Goal: Information Seeking & Learning: Learn about a topic

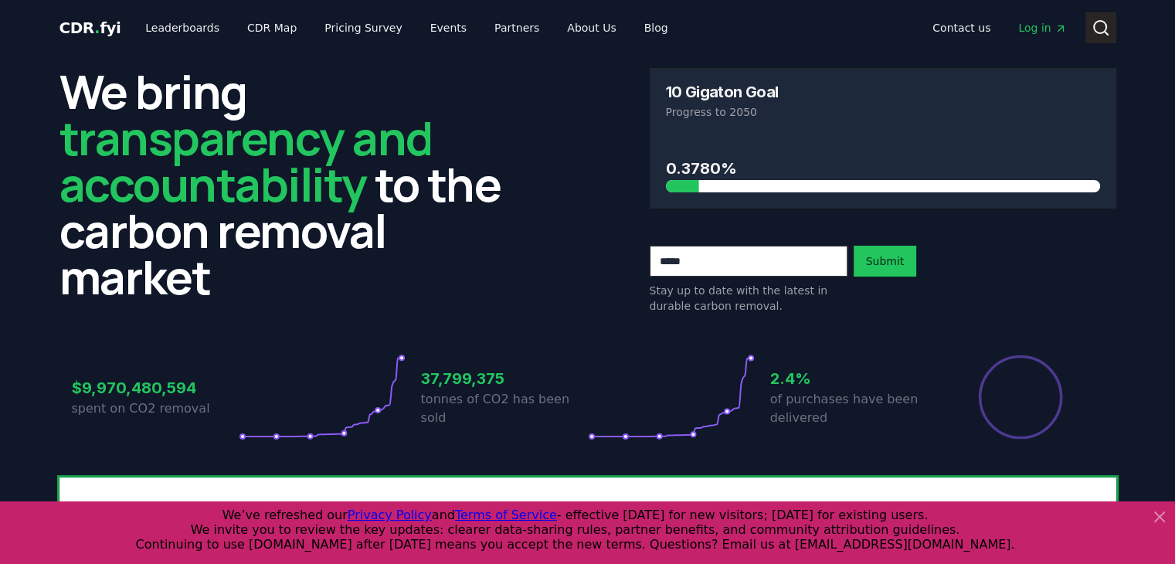
click at [1100, 23] on icon at bounding box center [1101, 28] width 19 height 19
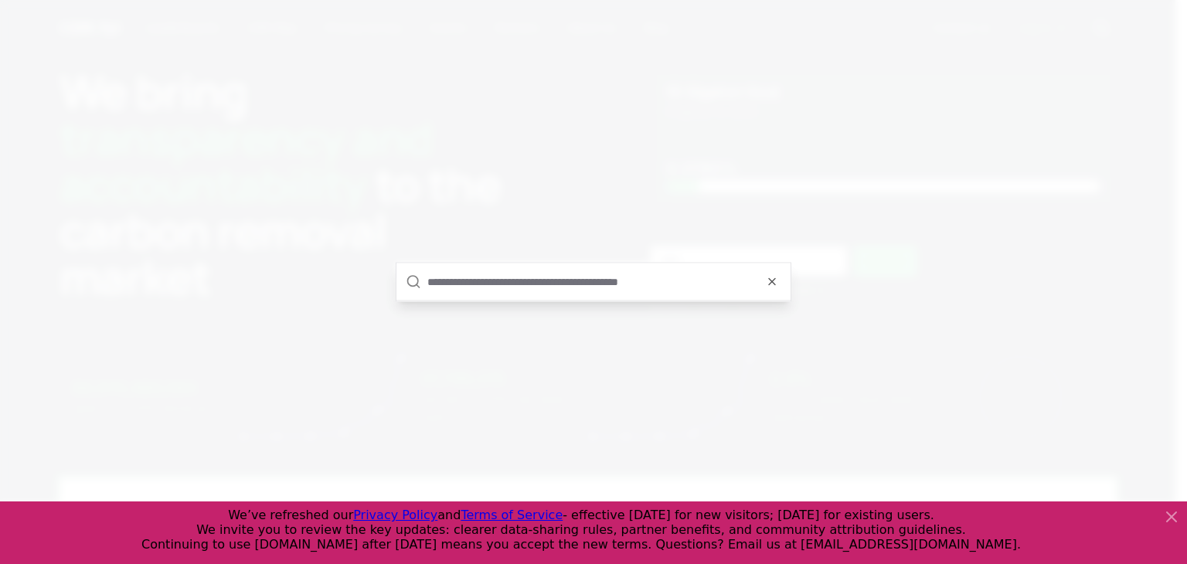
click at [514, 286] on input "text" at bounding box center [604, 282] width 354 height 37
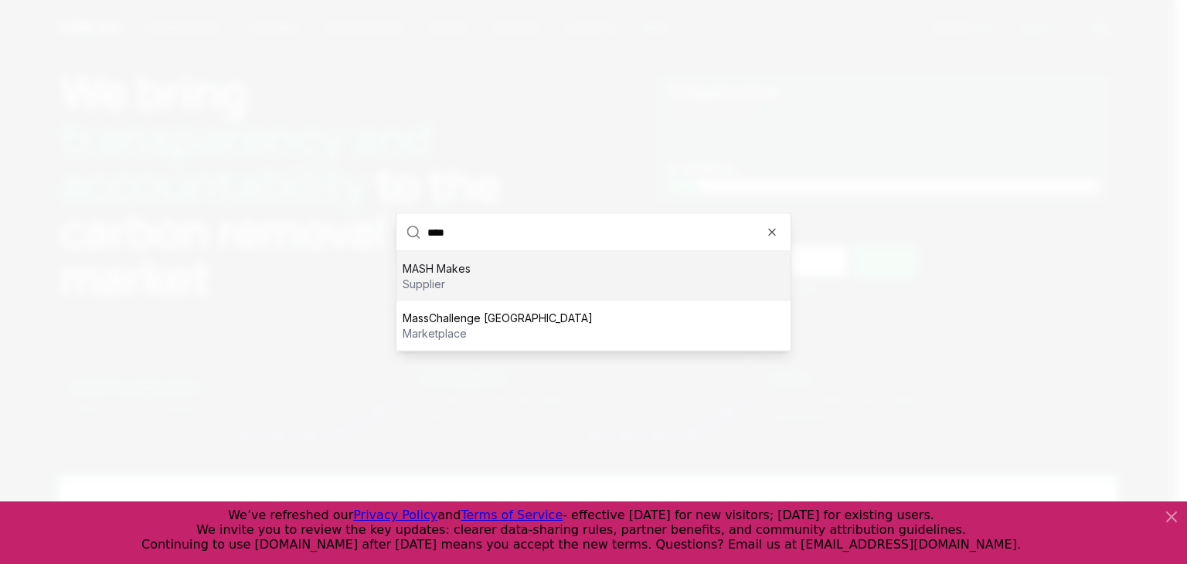
type input "****"
click at [488, 266] on div "MASH Makes supplier" at bounding box center [593, 276] width 394 height 49
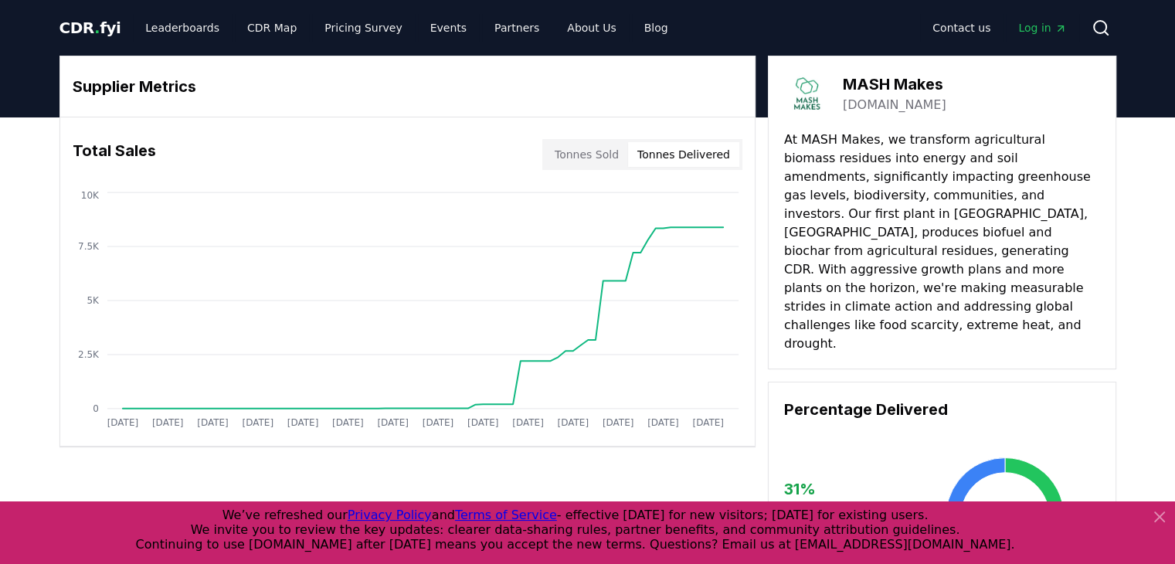
click at [672, 154] on button "Tonnes Delivered" at bounding box center [683, 154] width 111 height 25
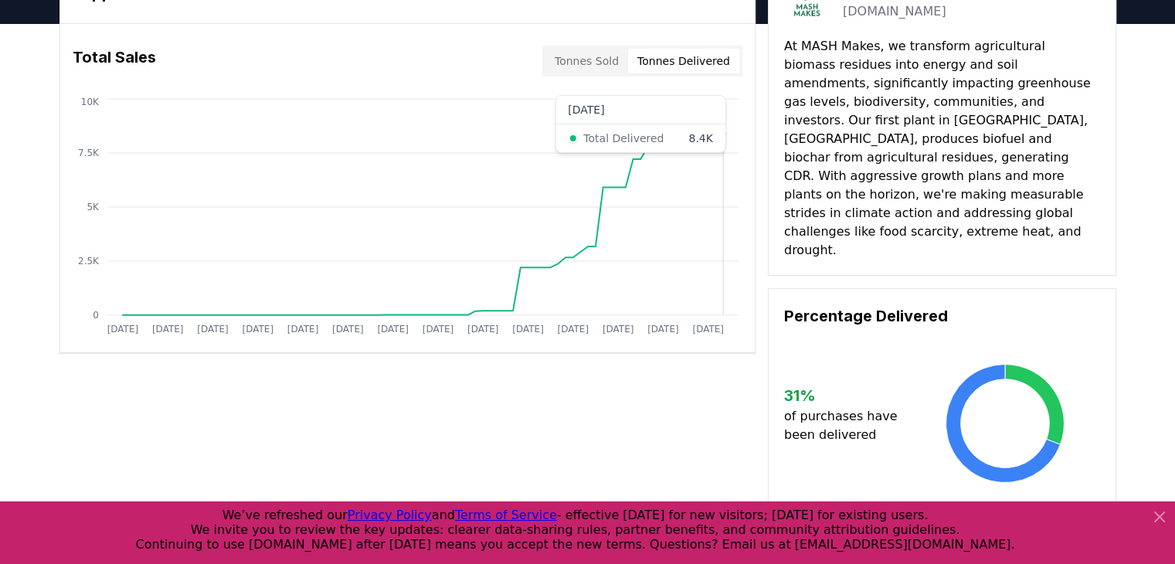
scroll to position [77, 0]
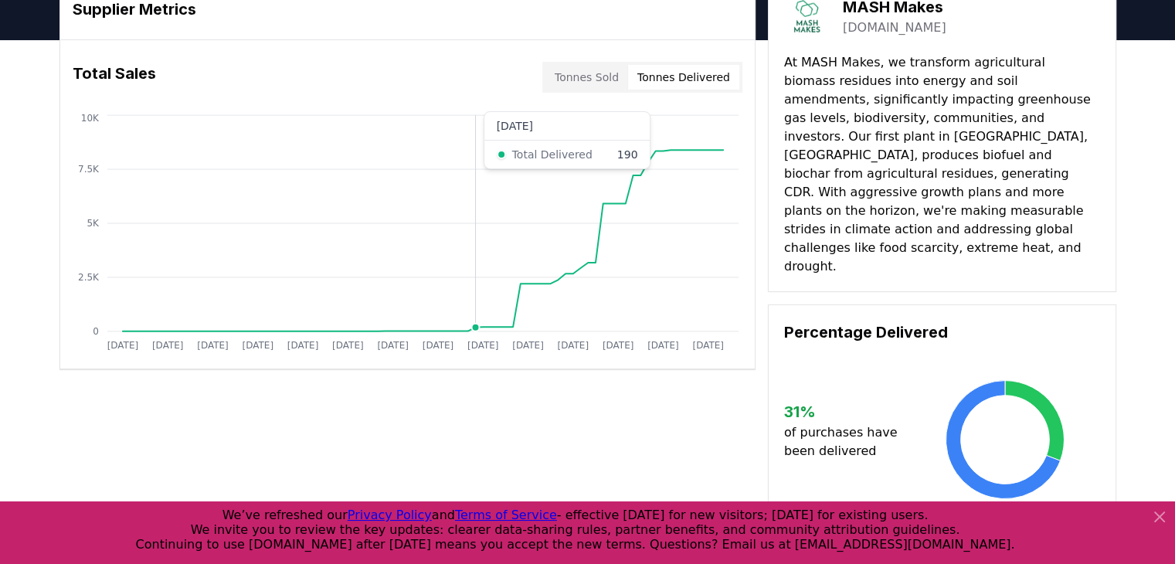
click at [474, 328] on circle at bounding box center [475, 328] width 8 height 8
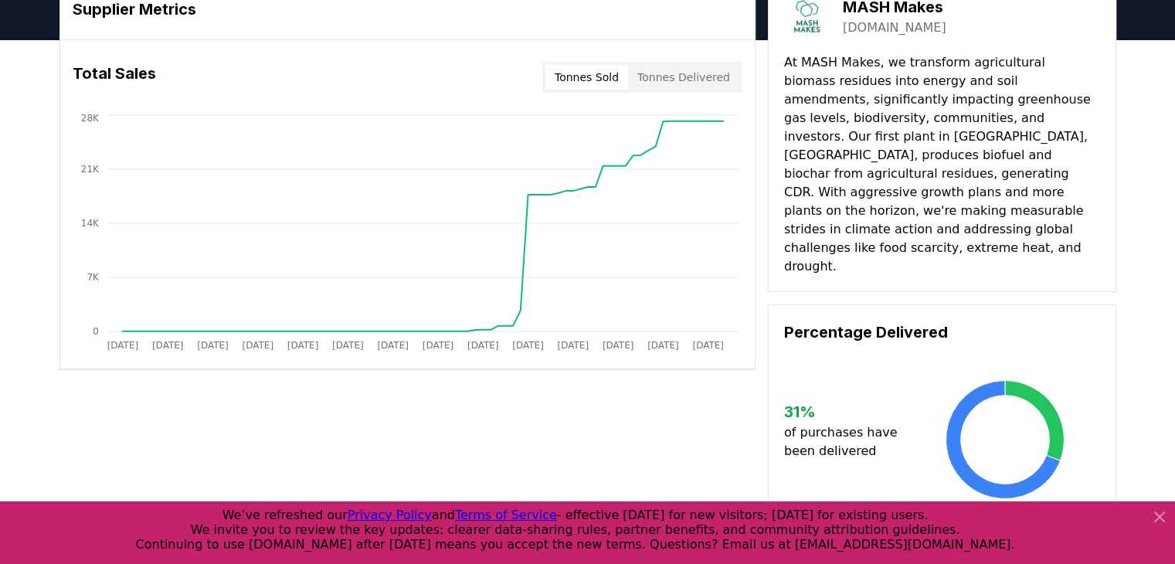
click at [593, 77] on button "Tonnes Sold" at bounding box center [587, 77] width 83 height 25
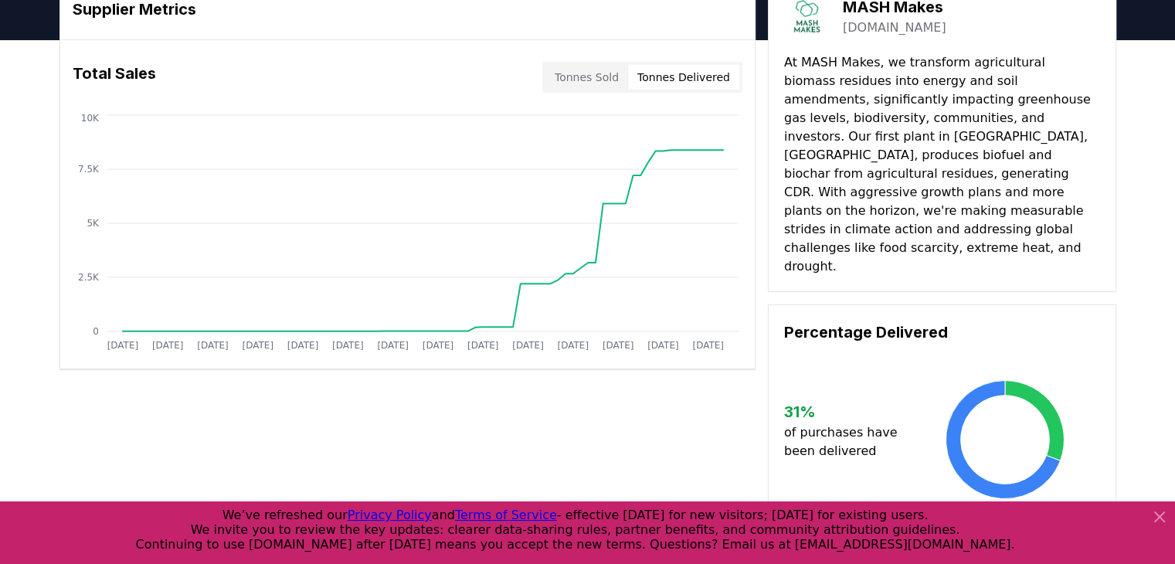
click at [701, 68] on button "Tonnes Delivered" at bounding box center [683, 77] width 111 height 25
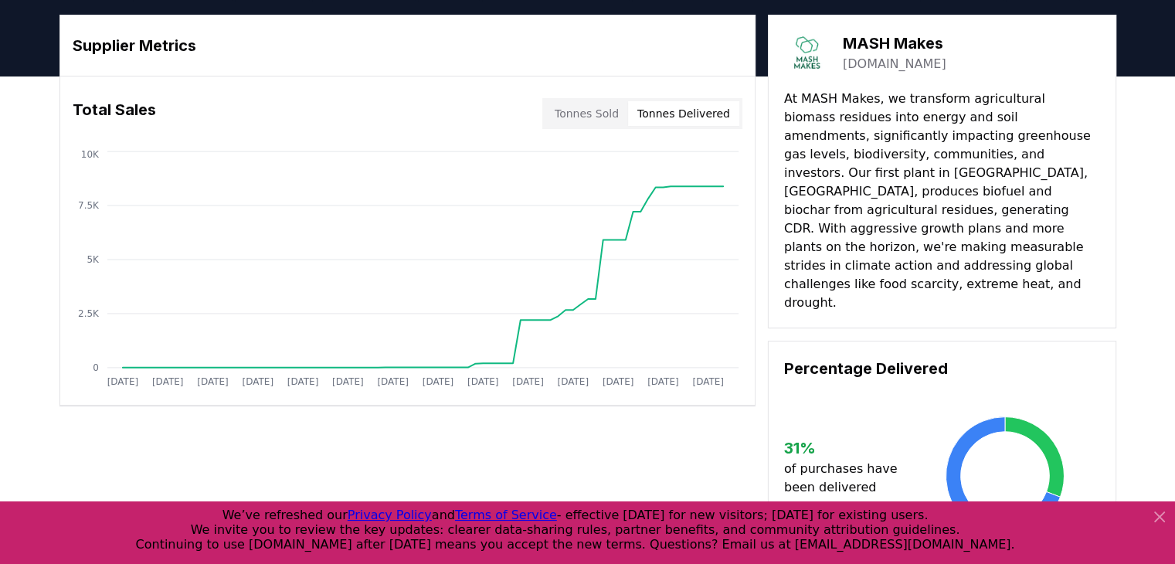
scroll to position [0, 0]
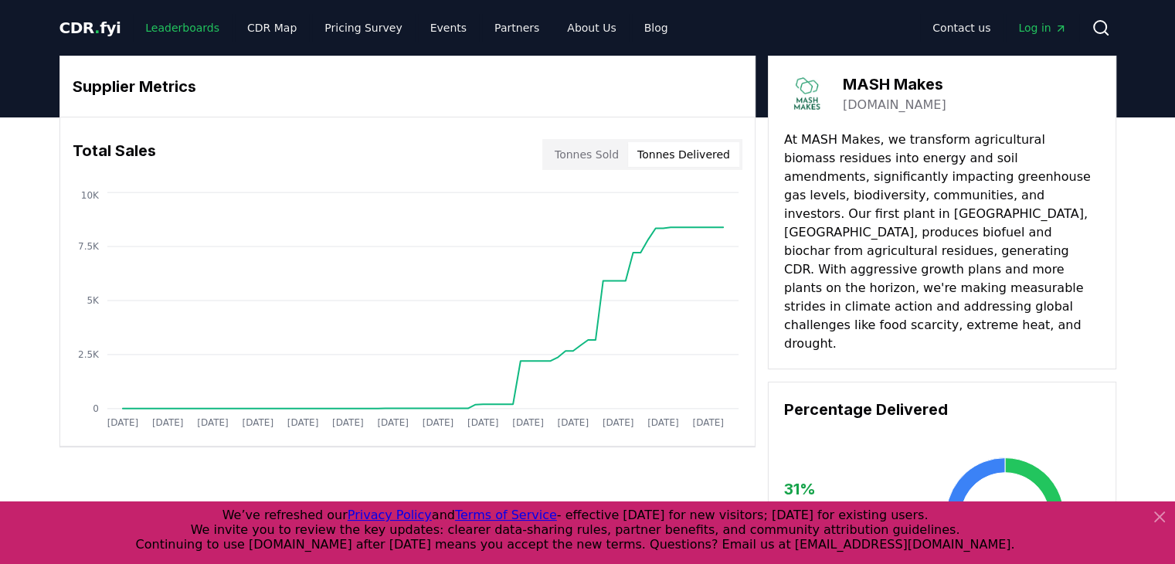
click at [160, 35] on link "Leaderboards" at bounding box center [182, 28] width 99 height 28
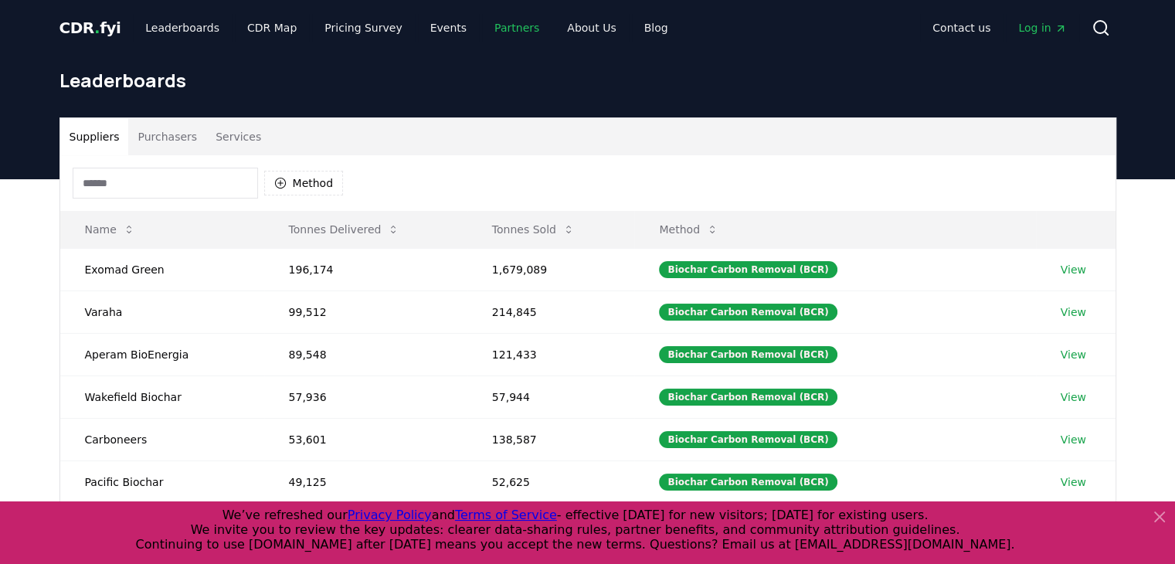
click at [488, 25] on link "Partners" at bounding box center [517, 28] width 70 height 28
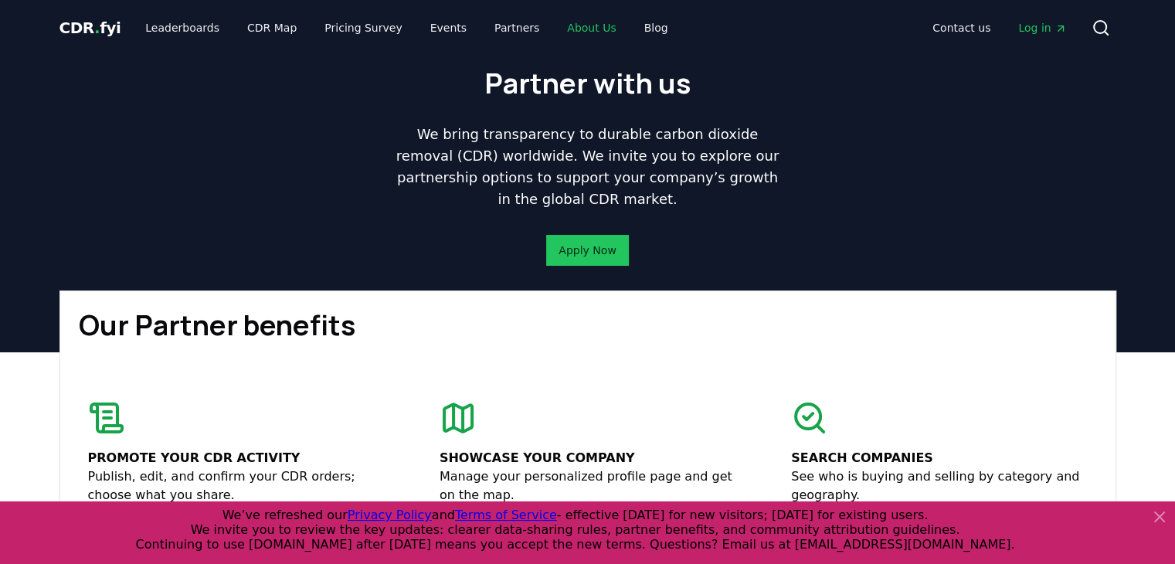
click at [555, 35] on link "About Us" at bounding box center [591, 28] width 73 height 28
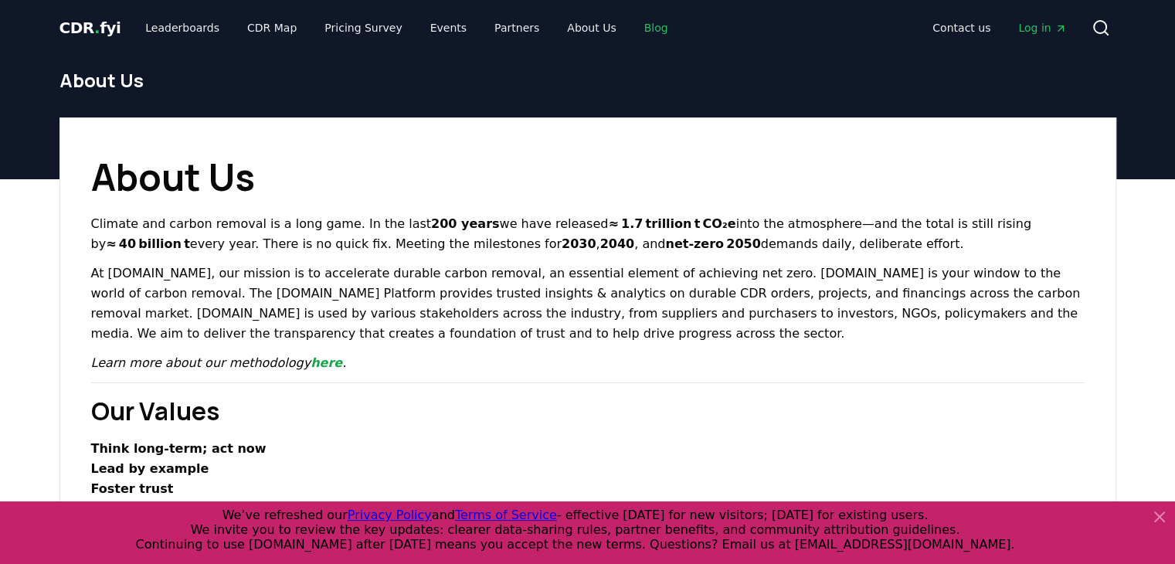
click at [632, 28] on link "Blog" at bounding box center [656, 28] width 49 height 28
click at [343, 19] on link "Pricing Survey" at bounding box center [363, 28] width 102 height 28
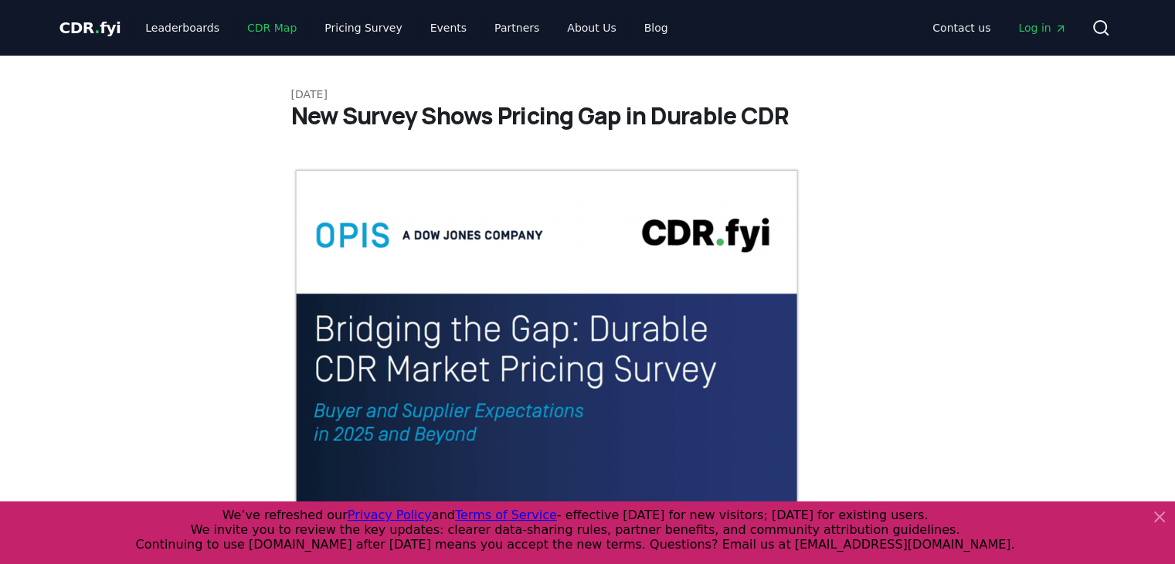
click at [258, 32] on link "CDR Map" at bounding box center [272, 28] width 74 height 28
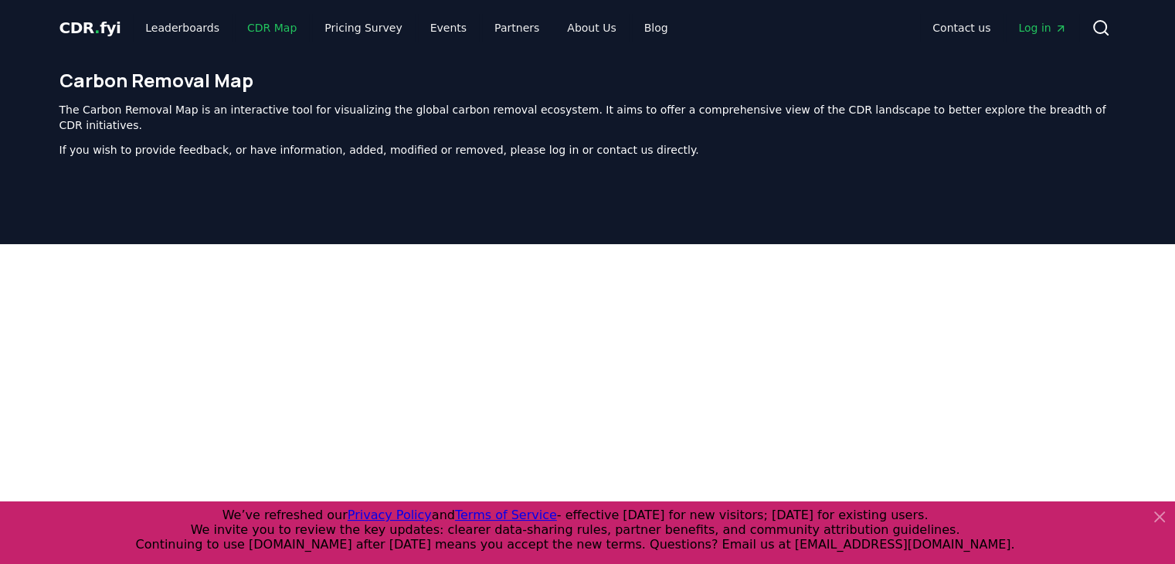
click at [267, 29] on link "CDR Map" at bounding box center [272, 28] width 74 height 28
click at [170, 25] on link "Leaderboards" at bounding box center [182, 28] width 99 height 28
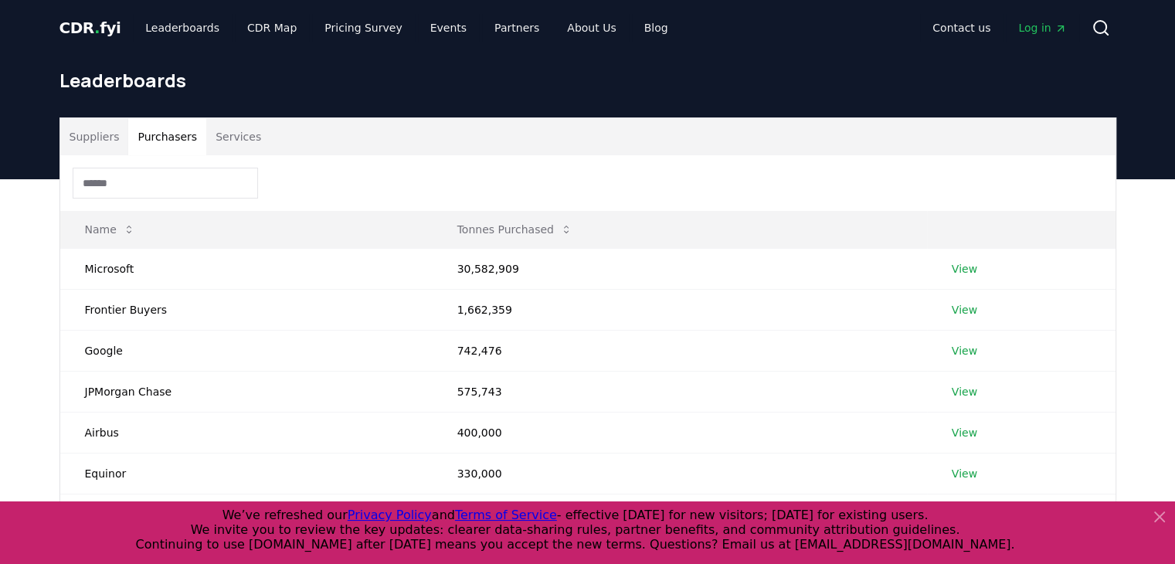
click at [150, 133] on button "Purchasers" at bounding box center [167, 136] width 78 height 37
click at [226, 131] on button "Services" at bounding box center [238, 136] width 64 height 37
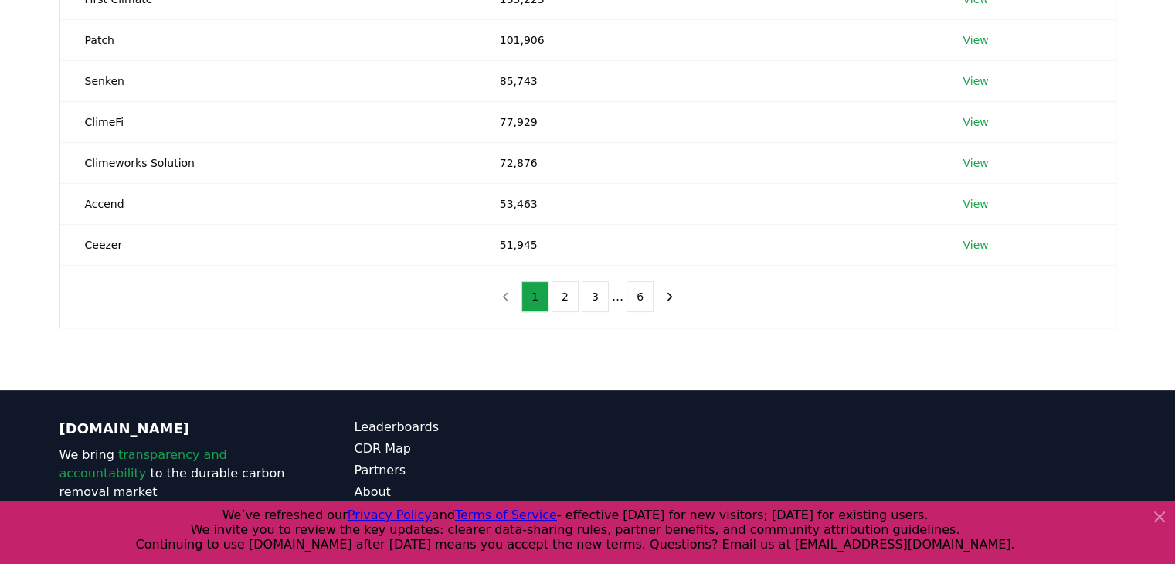
scroll to position [464, 0]
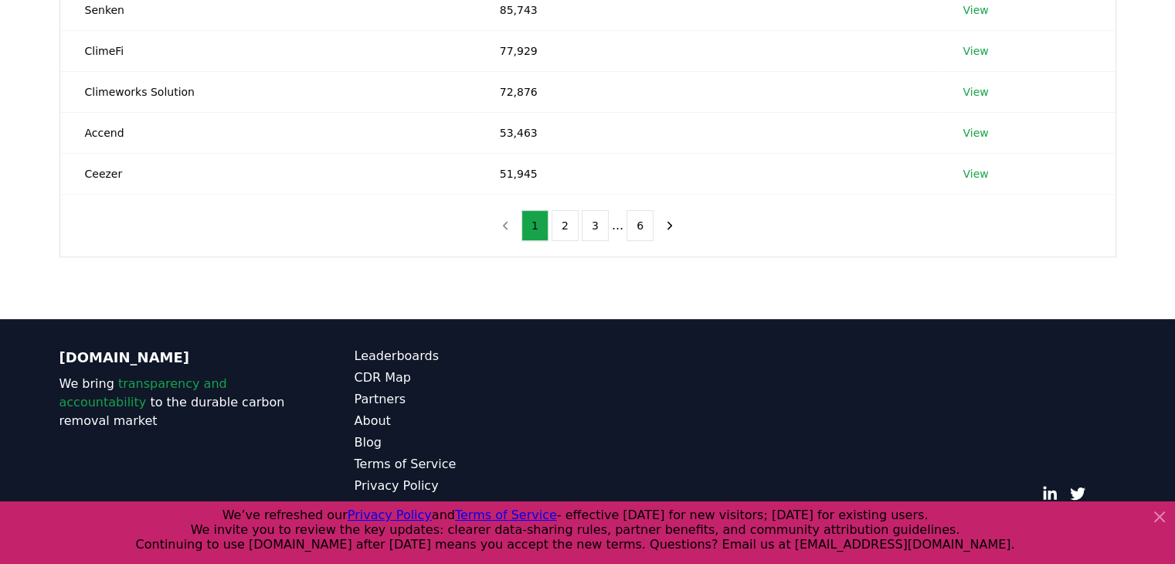
click at [810, 420] on div "© 2025 [DOMAIN_NAME]. All rights reserved." at bounding box center [883, 443] width 467 height 192
click at [1165, 511] on icon at bounding box center [1160, 517] width 19 height 19
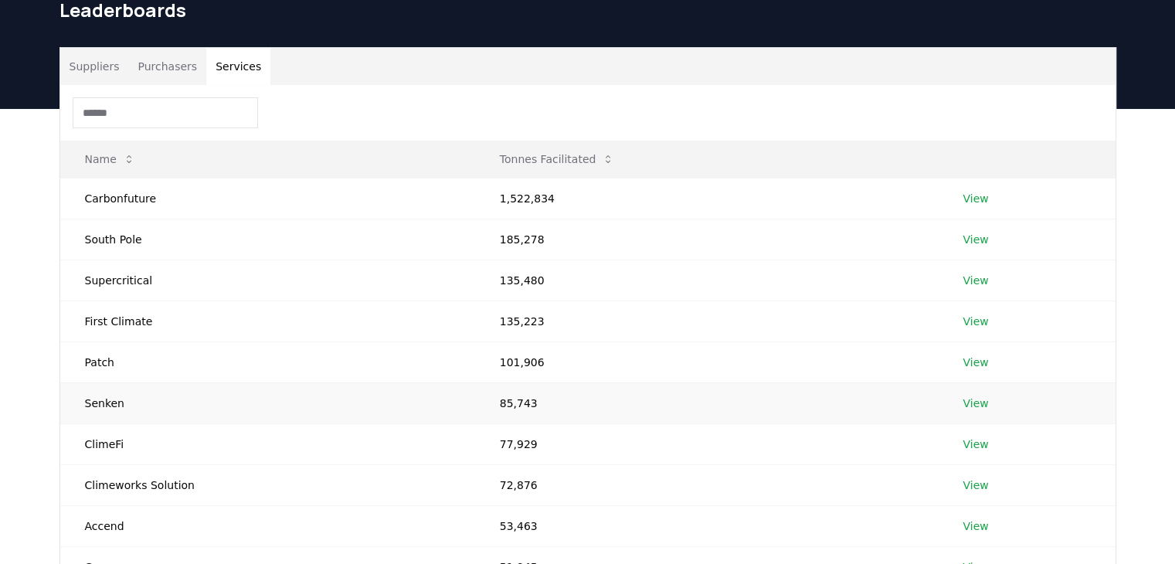
scroll to position [0, 0]
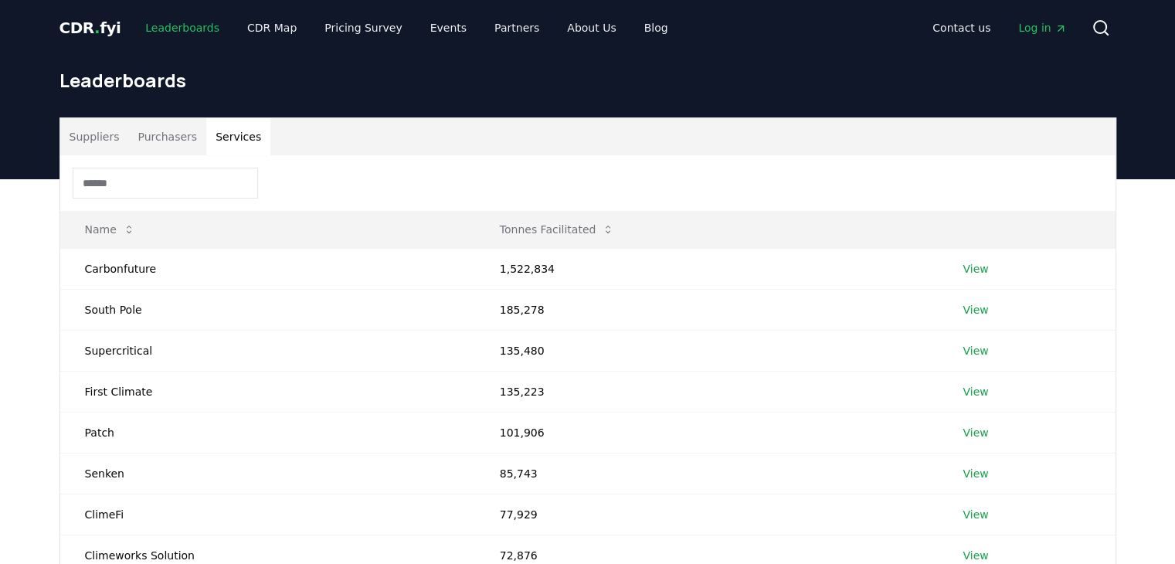
click at [185, 30] on link "Leaderboards" at bounding box center [182, 28] width 99 height 28
click at [1115, 21] on button "Search" at bounding box center [1101, 27] width 31 height 31
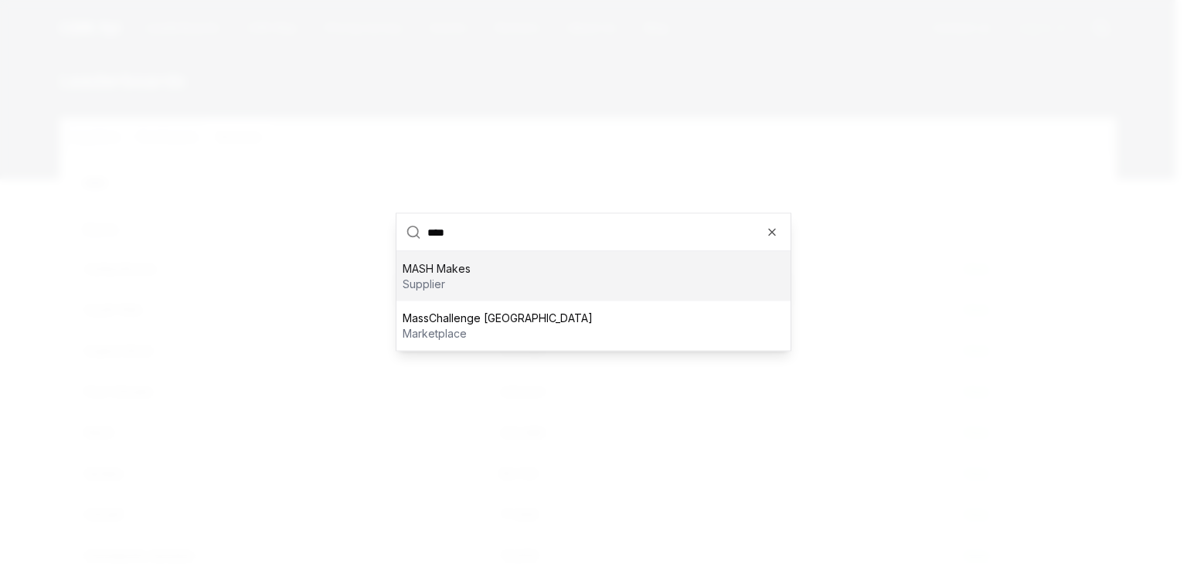
click at [485, 276] on div "MASH Makes supplier" at bounding box center [593, 276] width 394 height 49
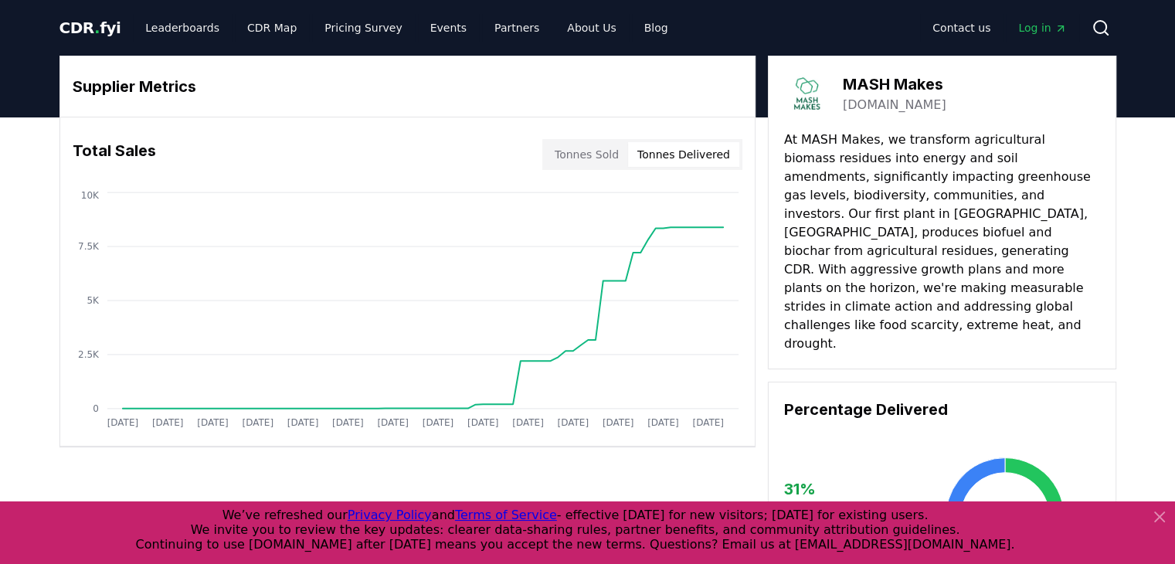
drag, startPoint x: 667, startPoint y: 152, endPoint x: 665, endPoint y: 163, distance: 11.1
click at [667, 152] on button "Tonnes Delivered" at bounding box center [683, 154] width 111 height 25
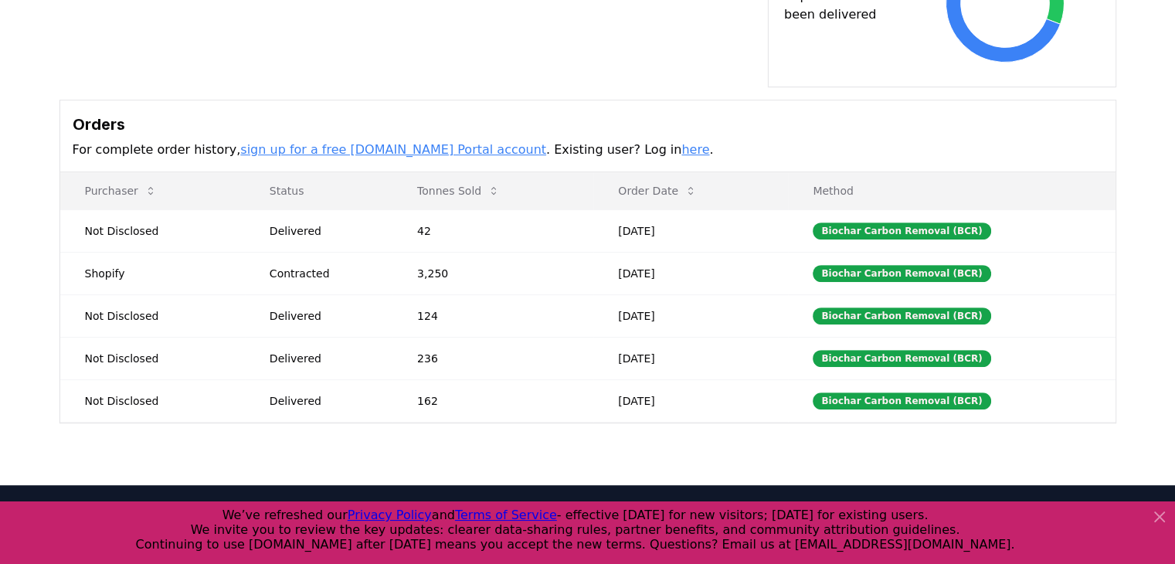
scroll to position [541, 0]
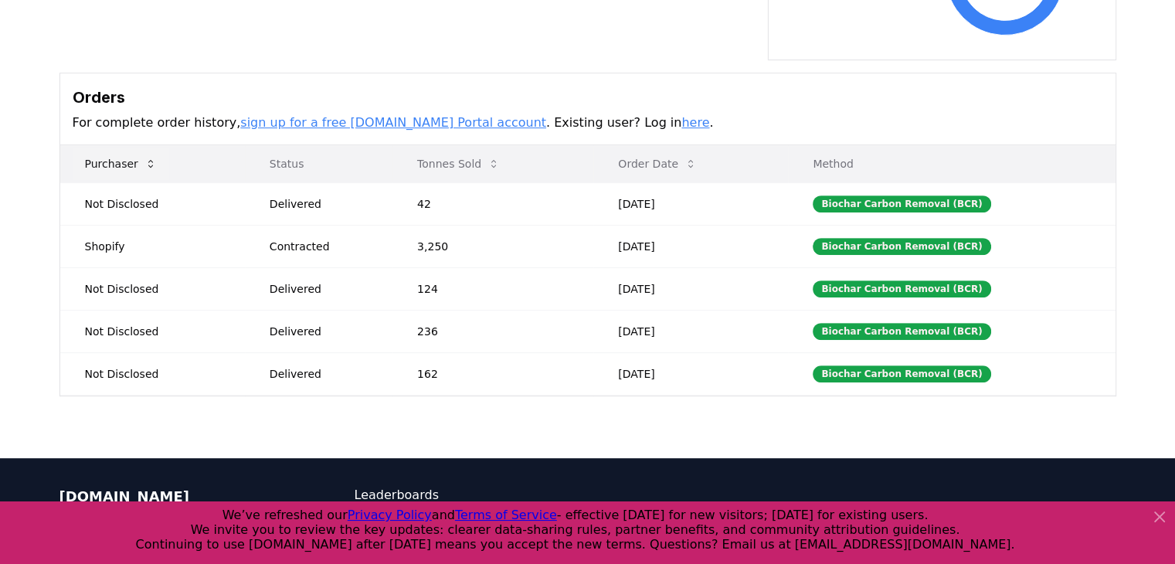
click at [145, 158] on icon at bounding box center [151, 164] width 12 height 12
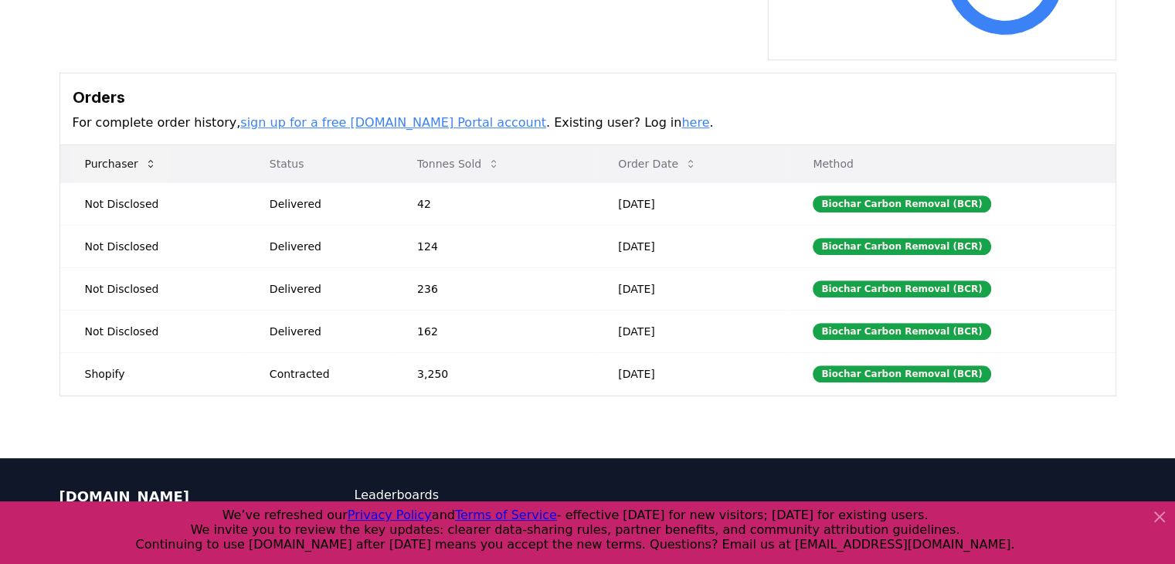
click at [148, 160] on icon at bounding box center [150, 164] width 5 height 8
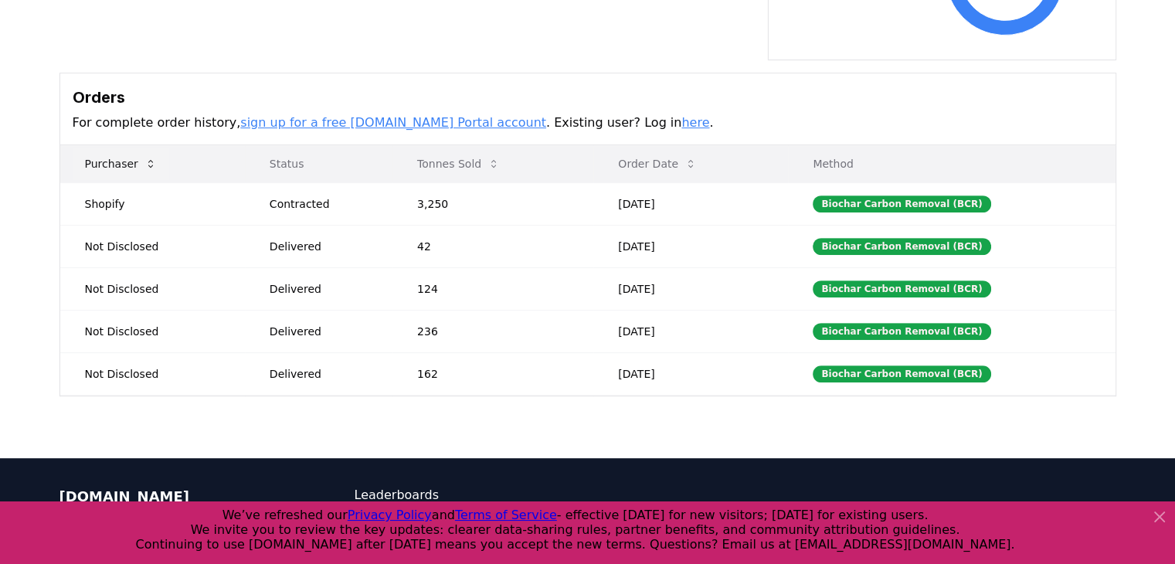
click at [148, 160] on icon at bounding box center [150, 164] width 5 height 8
click at [148, 158] on icon at bounding box center [151, 164] width 12 height 12
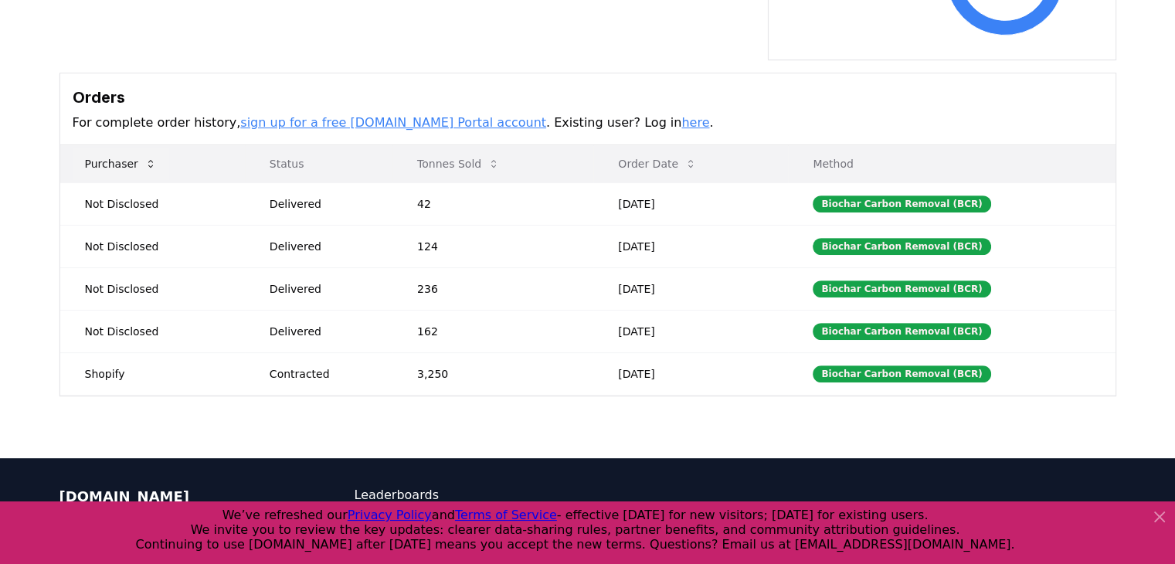
click at [148, 158] on icon at bounding box center [151, 164] width 12 height 12
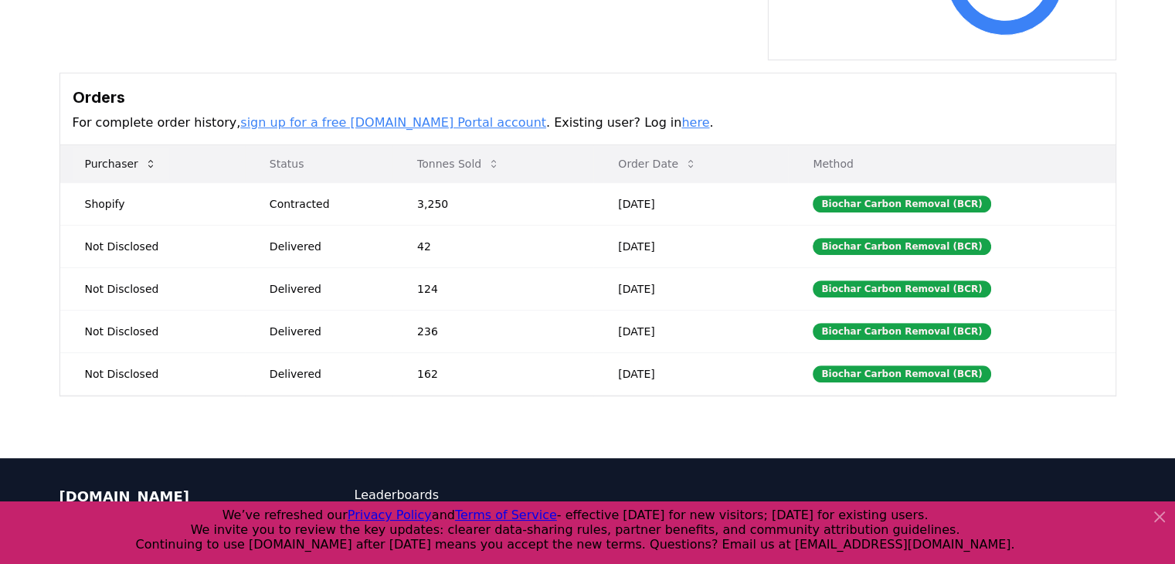
click at [148, 158] on icon at bounding box center [151, 164] width 12 height 12
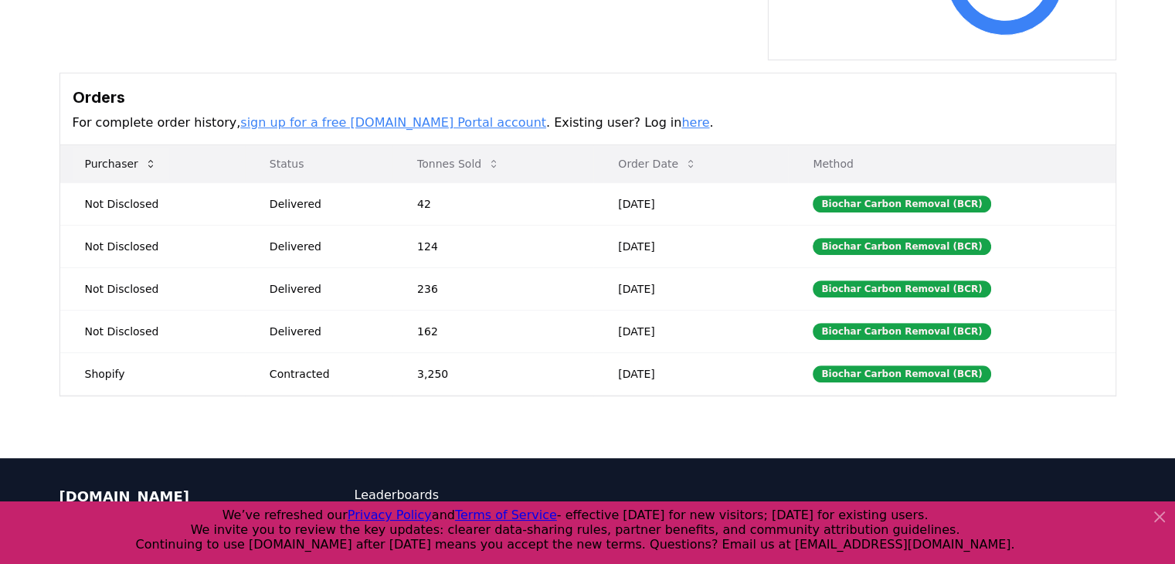
click at [148, 158] on icon at bounding box center [151, 164] width 12 height 12
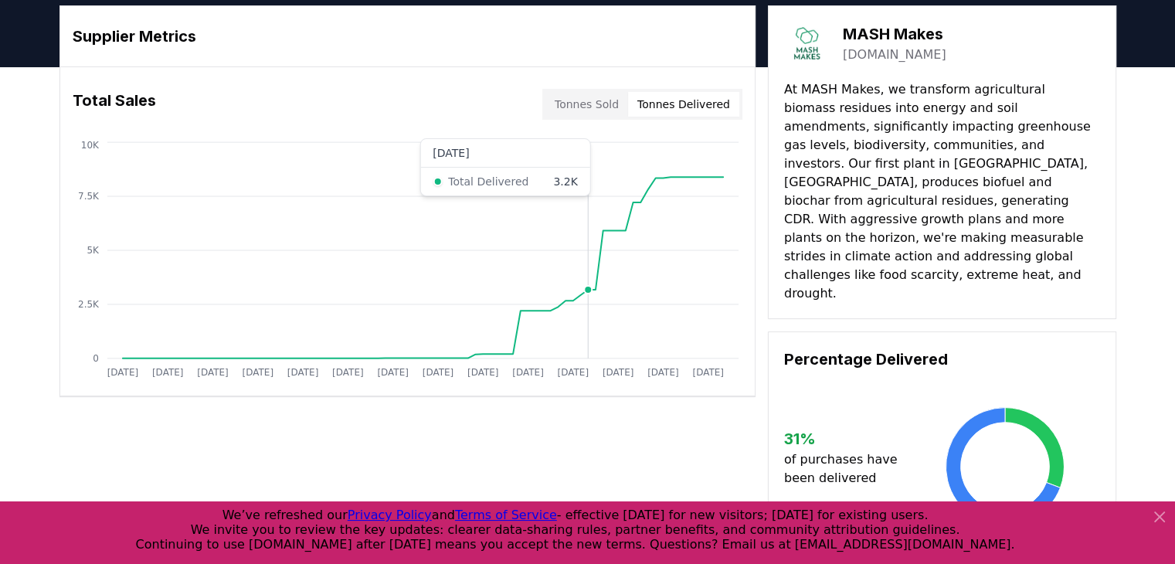
scroll to position [0, 0]
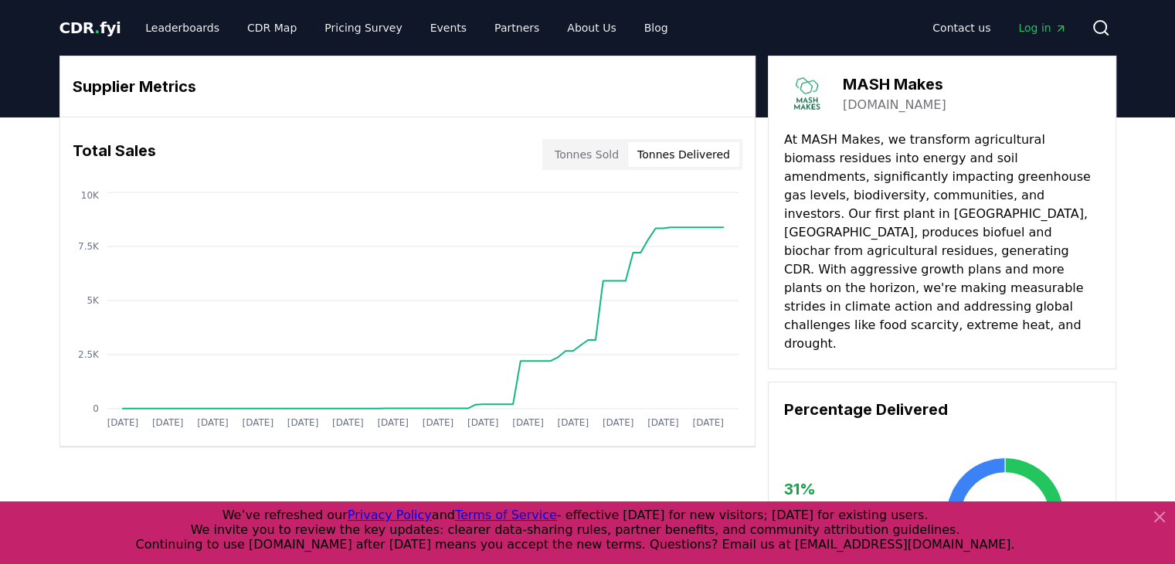
click at [98, 25] on span "CDR . fyi" at bounding box center [91, 28] width 62 height 19
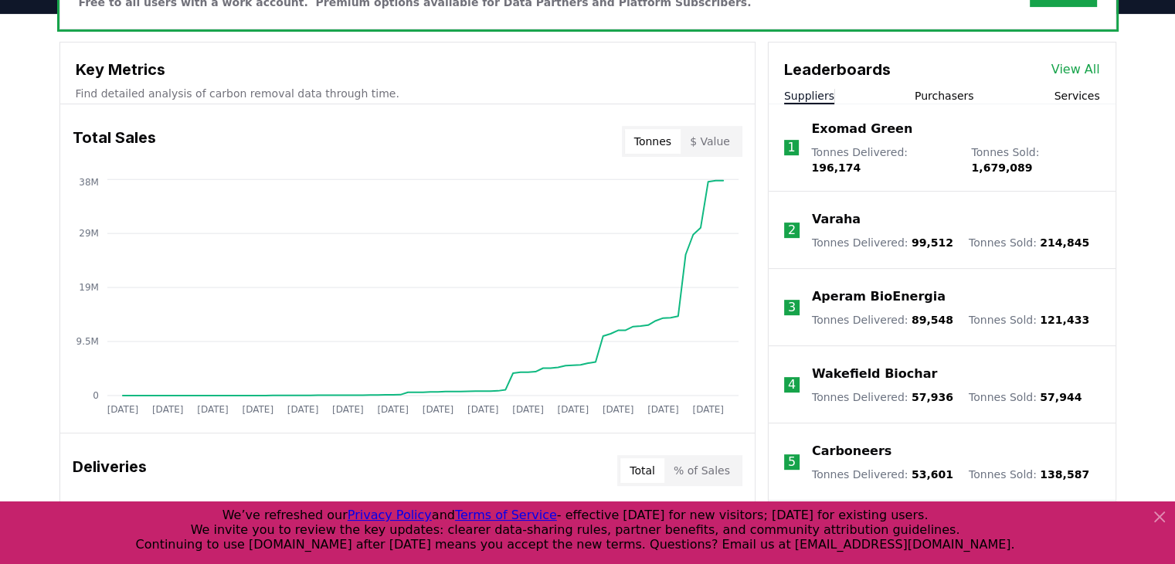
scroll to position [541, 0]
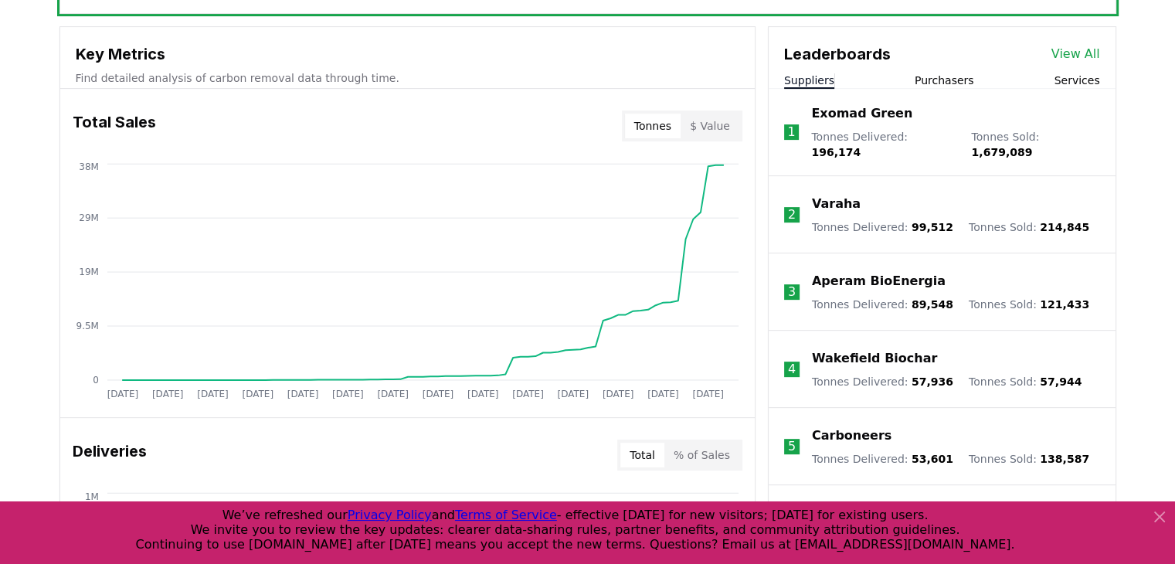
click at [828, 196] on p "Varaha" at bounding box center [836, 204] width 49 height 19
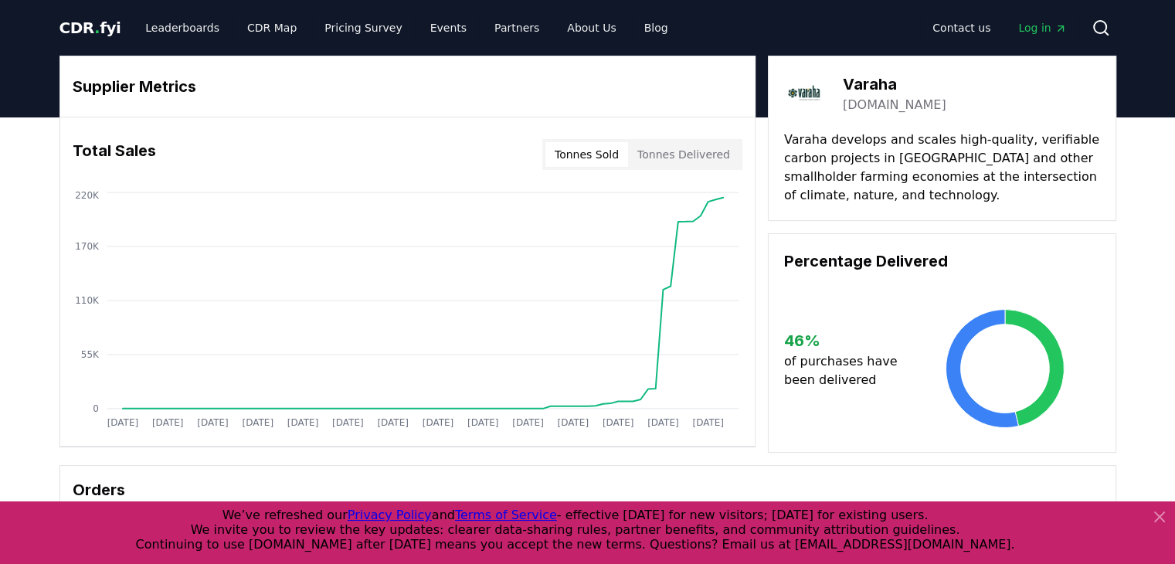
click at [687, 152] on button "Tonnes Delivered" at bounding box center [683, 154] width 111 height 25
drag, startPoint x: 584, startPoint y: 151, endPoint x: 616, endPoint y: 335, distance: 186.6
click at [584, 150] on button "Tonnes Sold" at bounding box center [587, 154] width 83 height 25
click at [669, 155] on button "Tonnes Delivered" at bounding box center [683, 154] width 111 height 25
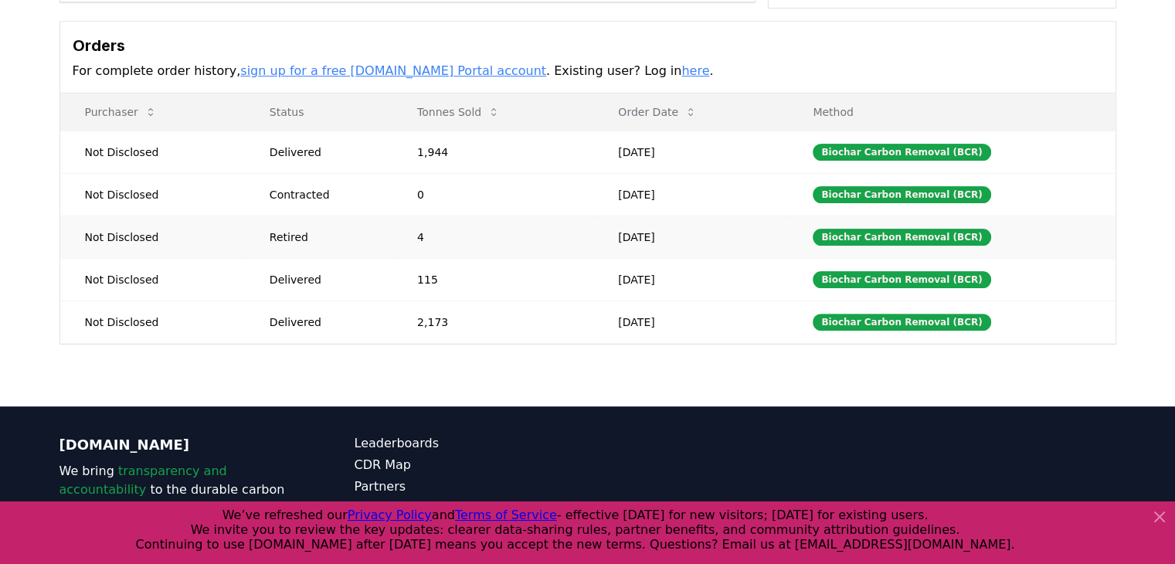
scroll to position [464, 0]
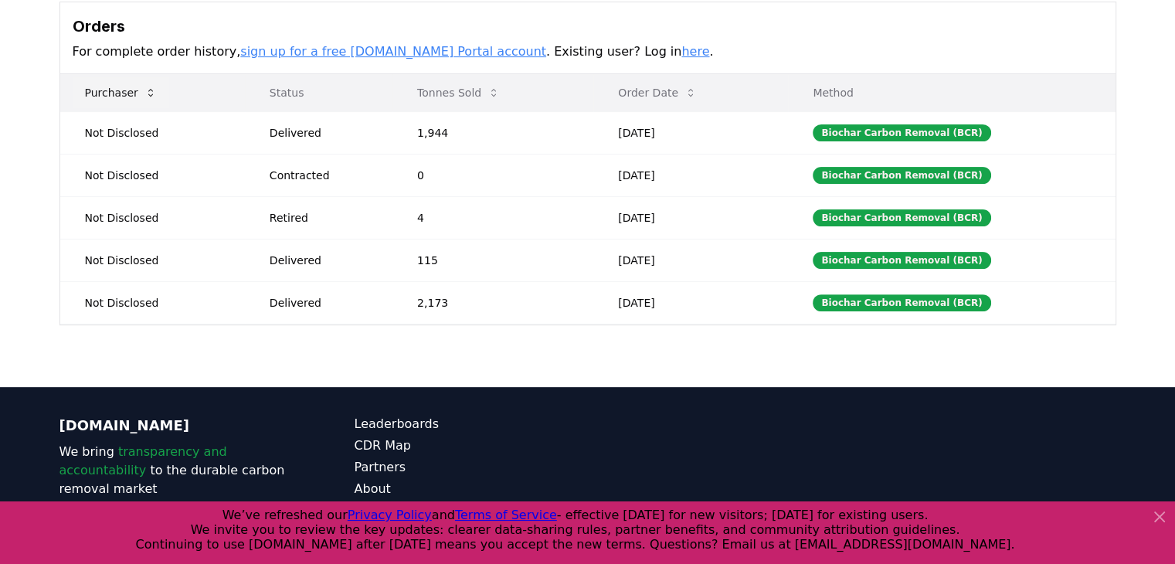
click at [139, 95] on button "Purchaser" at bounding box center [121, 92] width 97 height 31
click at [145, 96] on icon at bounding box center [151, 93] width 12 height 12
click at [145, 94] on icon at bounding box center [151, 93] width 12 height 12
drag, startPoint x: 138, startPoint y: 83, endPoint x: 141, endPoint y: 90, distance: 8.3
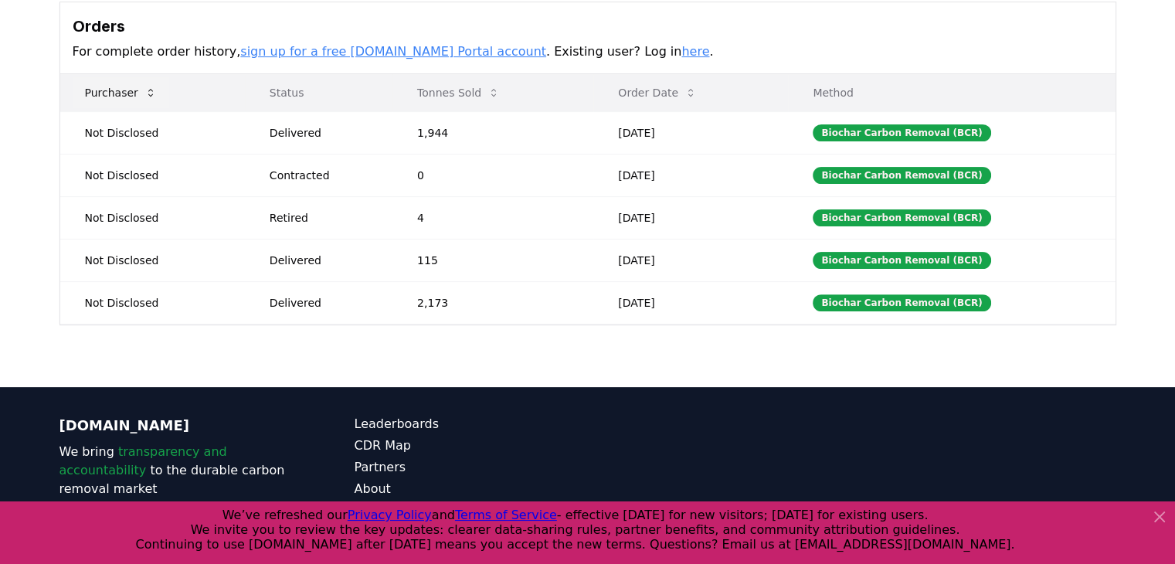
click at [138, 82] on button "Purchaser" at bounding box center [121, 92] width 97 height 31
click at [146, 90] on icon at bounding box center [151, 93] width 12 height 12
click at [145, 94] on icon at bounding box center [151, 93] width 12 height 12
click at [148, 94] on icon at bounding box center [150, 93] width 5 height 8
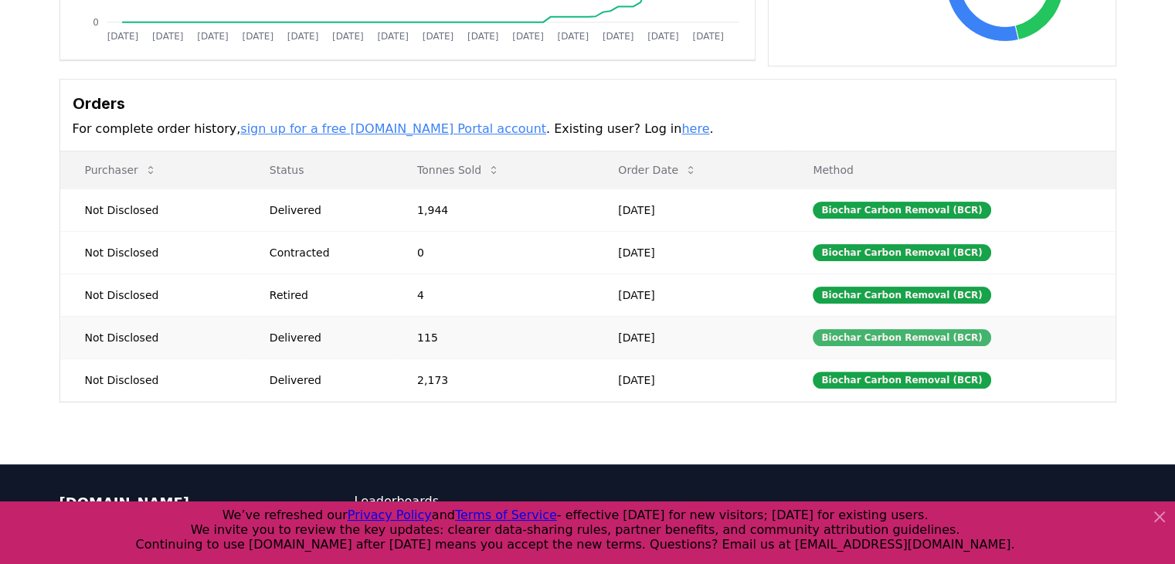
scroll to position [0, 0]
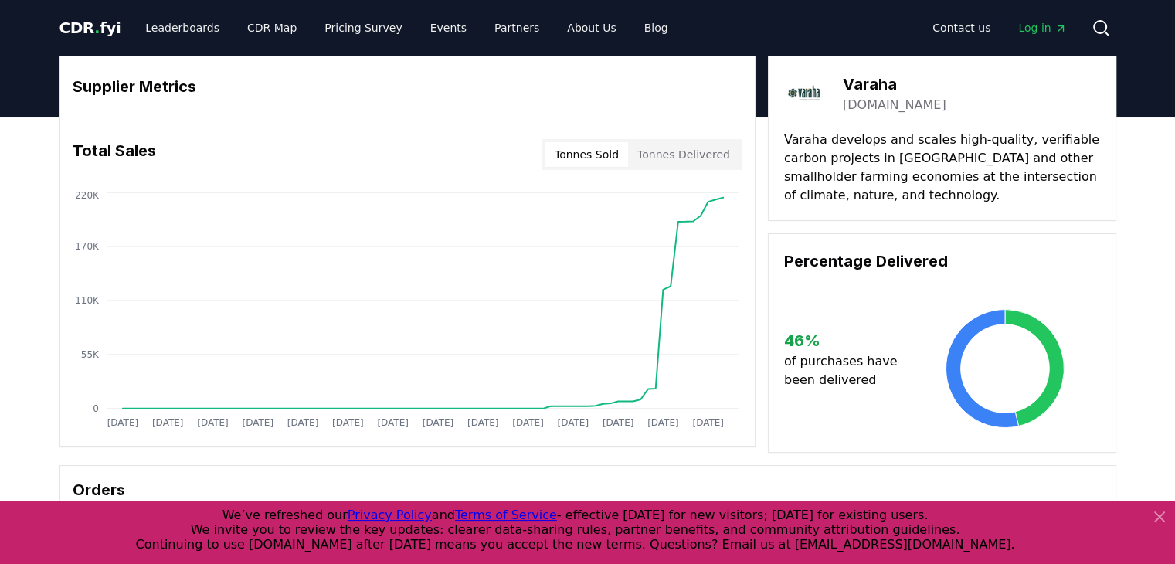
click at [603, 149] on button "Tonnes Sold" at bounding box center [587, 154] width 83 height 25
click at [702, 157] on button "Tonnes Delivered" at bounding box center [683, 154] width 111 height 25
click at [1100, 23] on icon at bounding box center [1101, 28] width 19 height 19
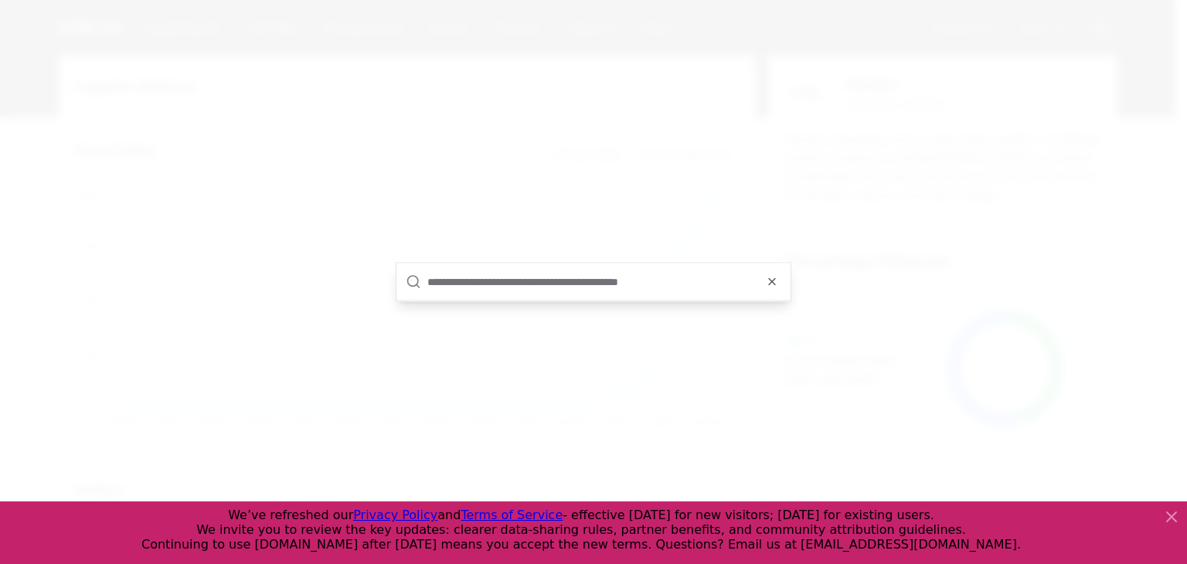
click at [547, 288] on input "text" at bounding box center [604, 282] width 354 height 37
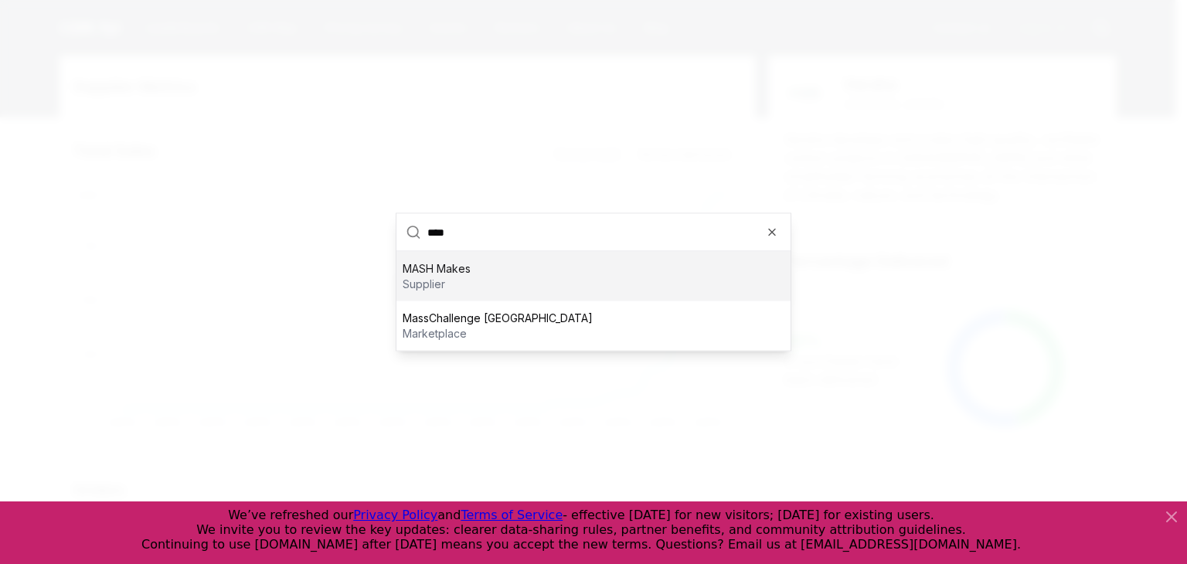
type input "****"
click at [550, 282] on div "MASH Makes supplier" at bounding box center [593, 276] width 394 height 49
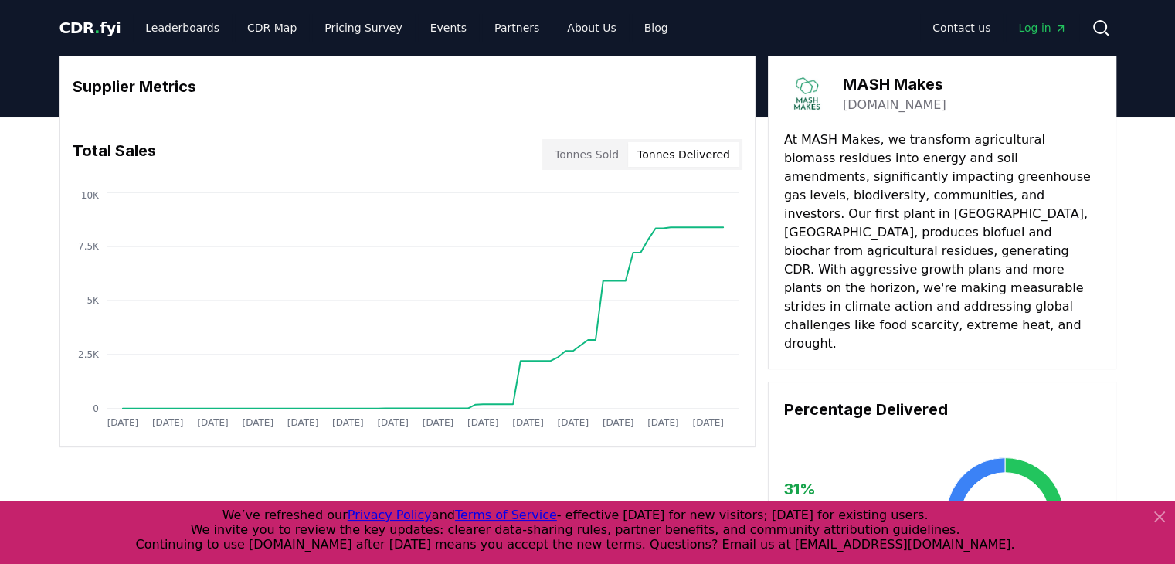
click at [679, 160] on button "Tonnes Delivered" at bounding box center [683, 154] width 111 height 25
click at [601, 153] on button "Tonnes Sold" at bounding box center [587, 154] width 83 height 25
click at [716, 162] on button "Tonnes Delivered" at bounding box center [683, 154] width 111 height 25
drag, startPoint x: 658, startPoint y: 148, endPoint x: 650, endPoint y: 154, distance: 9.9
click at [658, 148] on button "Tonnes Delivered" at bounding box center [683, 154] width 111 height 25
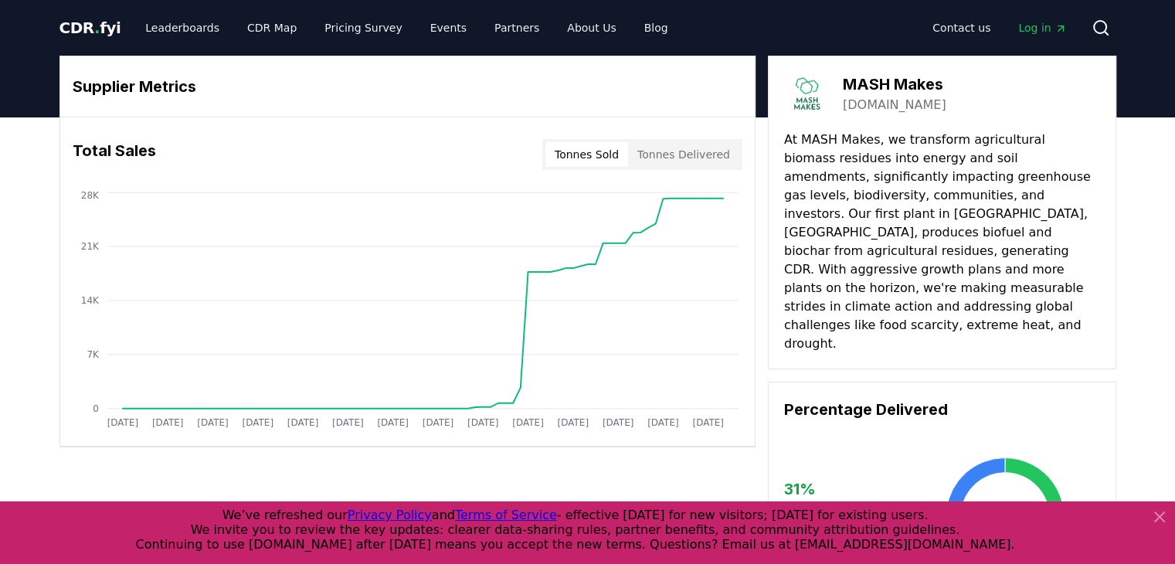
click at [593, 156] on button "Tonnes Sold" at bounding box center [587, 154] width 83 height 25
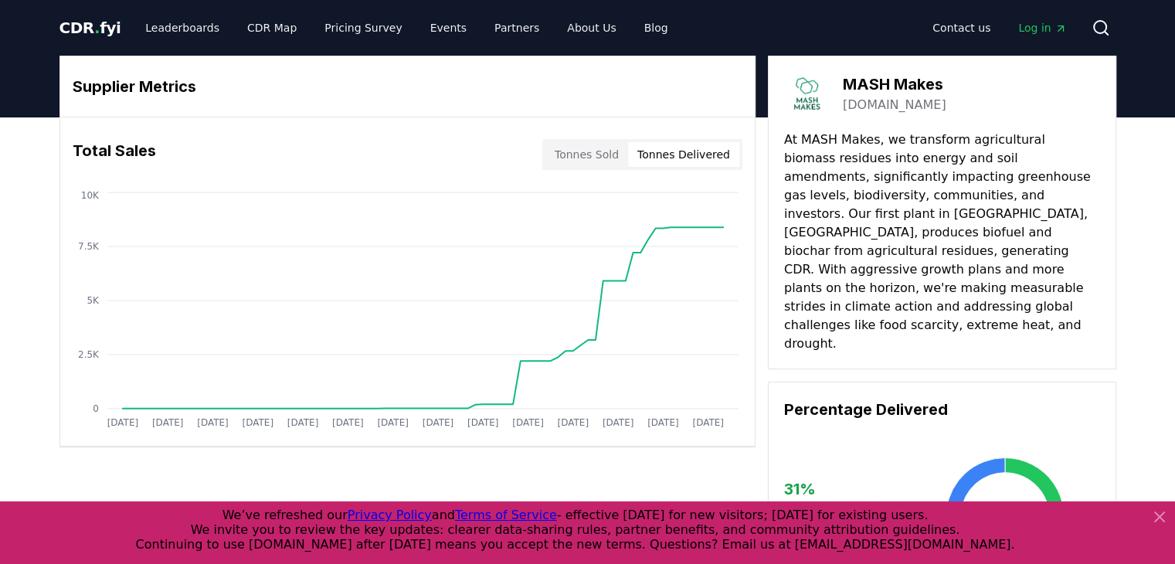
click at [668, 157] on button "Tonnes Delivered" at bounding box center [683, 154] width 111 height 25
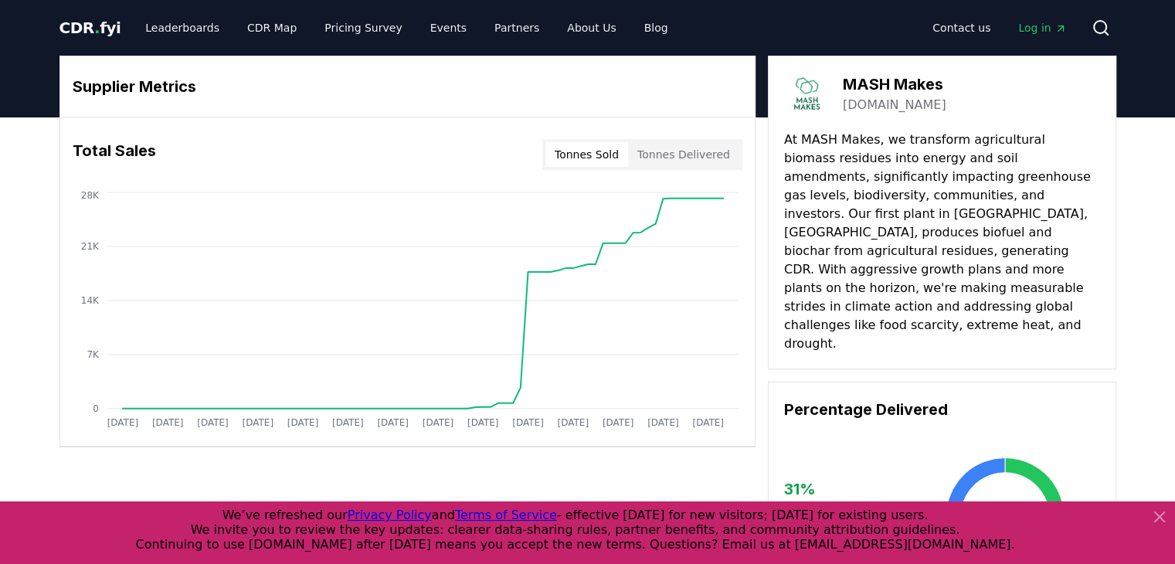
click at [598, 152] on button "Tonnes Sold" at bounding box center [587, 154] width 83 height 25
click at [683, 154] on button "Tonnes Delivered" at bounding box center [683, 154] width 111 height 25
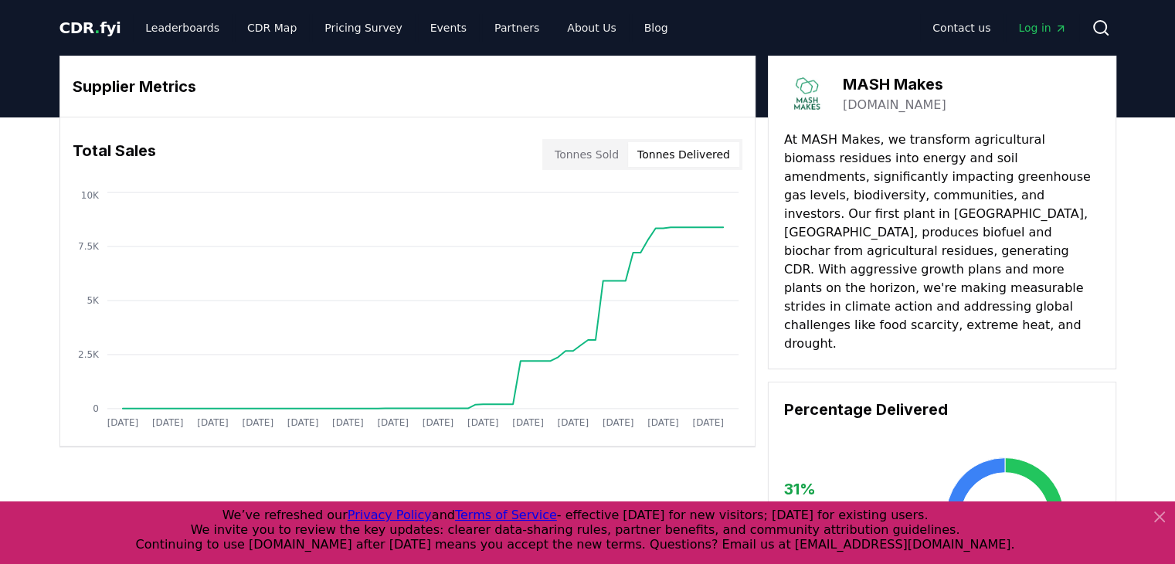
drag, startPoint x: 691, startPoint y: 158, endPoint x: 741, endPoint y: 235, distance: 92.2
click at [692, 158] on button "Tonnes Delivered" at bounding box center [683, 154] width 111 height 25
click at [610, 152] on button "Tonnes Sold" at bounding box center [587, 154] width 83 height 25
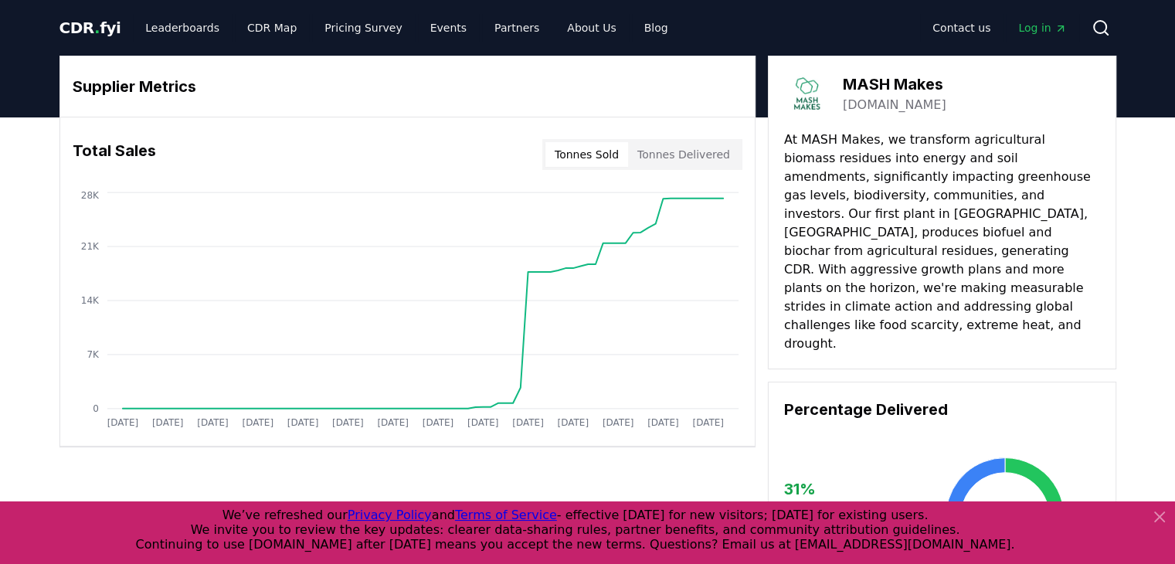
click at [702, 149] on button "Tonnes Delivered" at bounding box center [683, 154] width 111 height 25
click at [597, 165] on button "Tonnes Sold" at bounding box center [587, 154] width 83 height 25
click at [692, 139] on div "Tonnes Sold Tonnes Delivered" at bounding box center [642, 154] width 200 height 31
click at [597, 148] on button "Tonnes Sold" at bounding box center [587, 154] width 83 height 25
drag, startPoint x: 600, startPoint y: 155, endPoint x: 709, endPoint y: 149, distance: 109.1
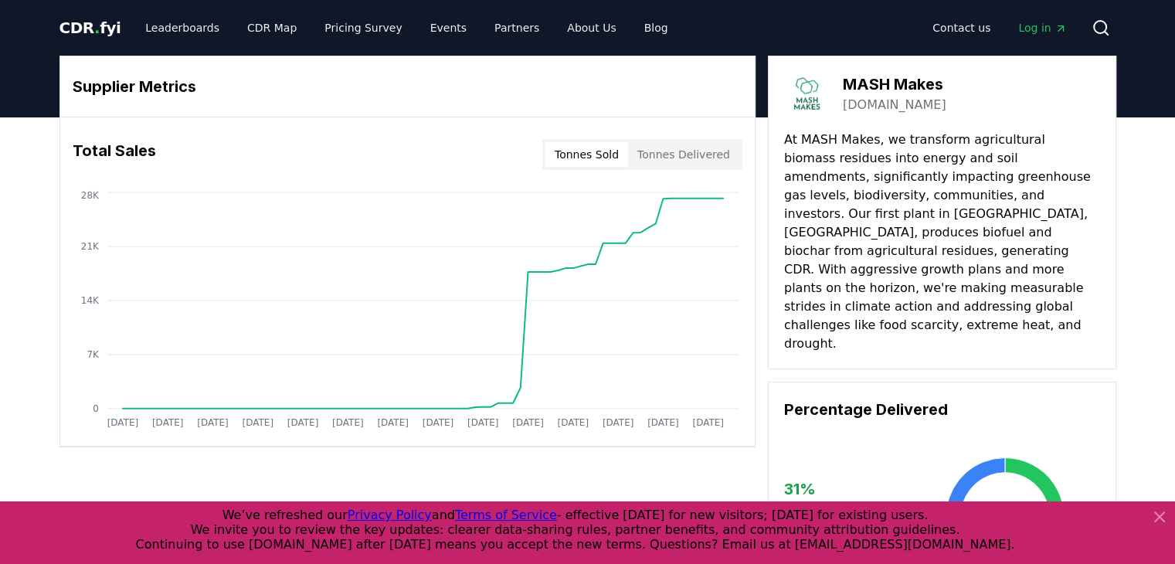
click at [600, 155] on button "Tonnes Sold" at bounding box center [587, 154] width 83 height 25
click at [668, 155] on button "Tonnes Delivered" at bounding box center [683, 154] width 111 height 25
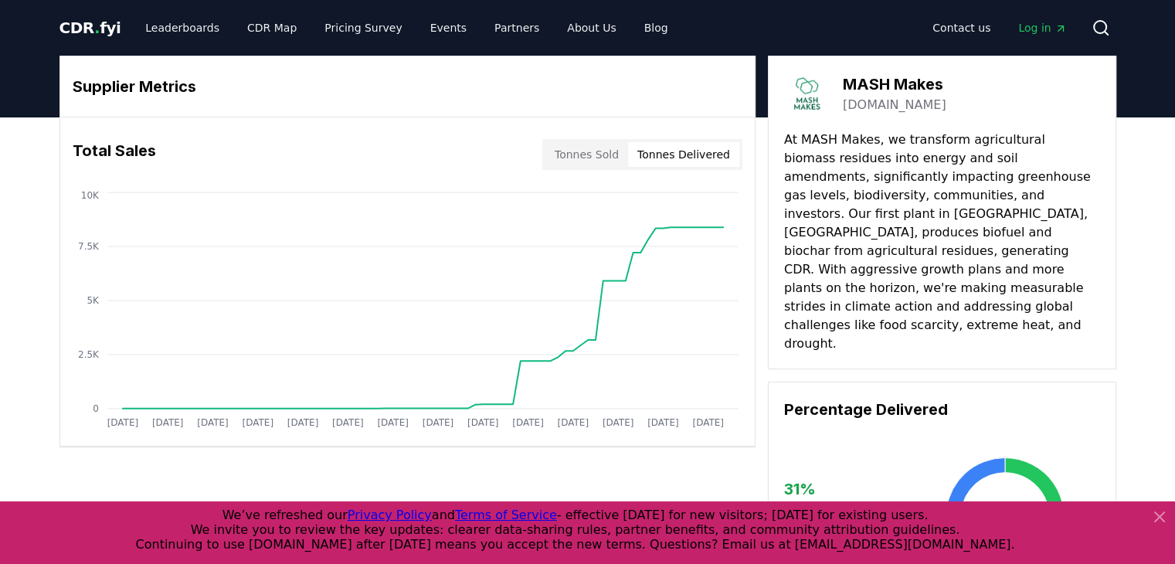
click at [672, 155] on button "Tonnes Delivered" at bounding box center [683, 154] width 111 height 25
click at [606, 157] on button "Tonnes Sold" at bounding box center [587, 154] width 83 height 25
